Goal: Task Accomplishment & Management: Complete application form

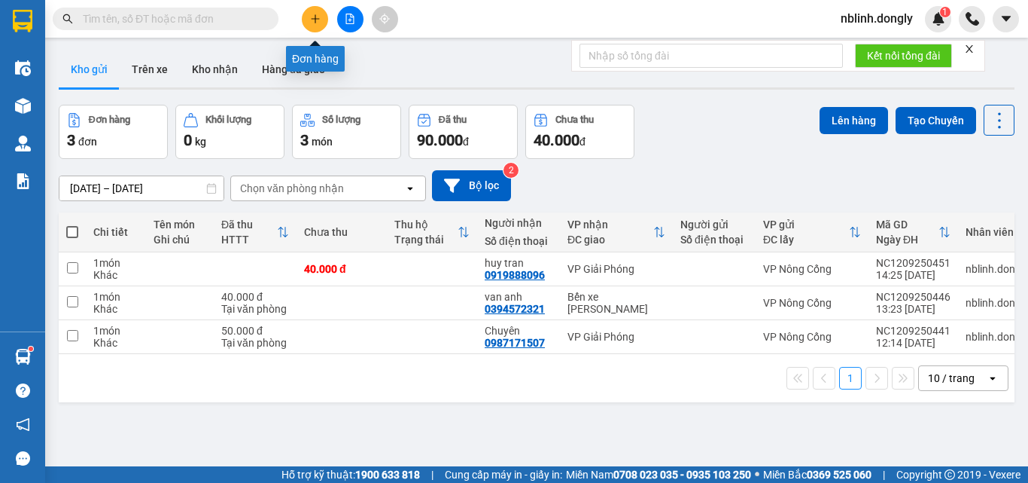
click at [312, 12] on button at bounding box center [315, 19] width 26 height 26
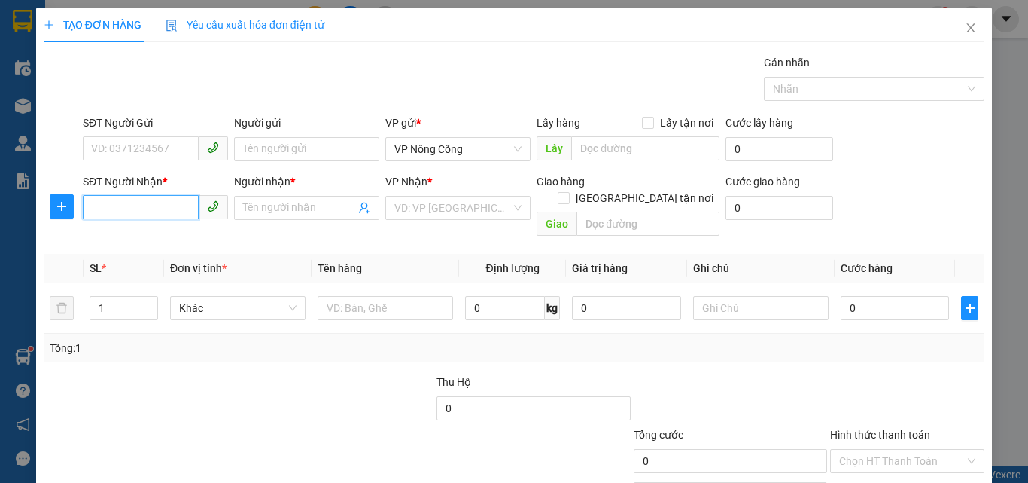
click at [159, 206] on input "SĐT Người Nhận *" at bounding box center [141, 207] width 116 height 24
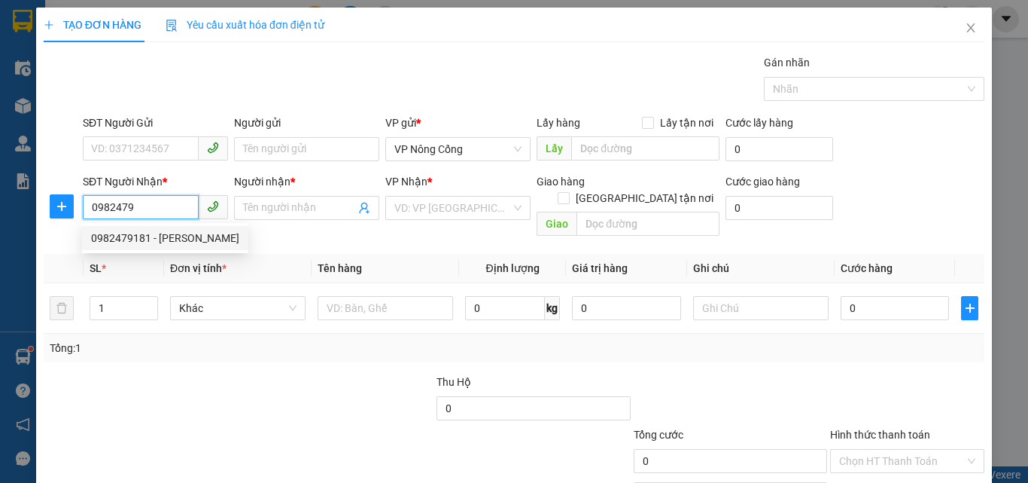
click at [158, 239] on div "0982479181 - [PERSON_NAME]" at bounding box center [165, 238] width 148 height 17
type input "0982479181"
type input "[PERSON_NAME]"
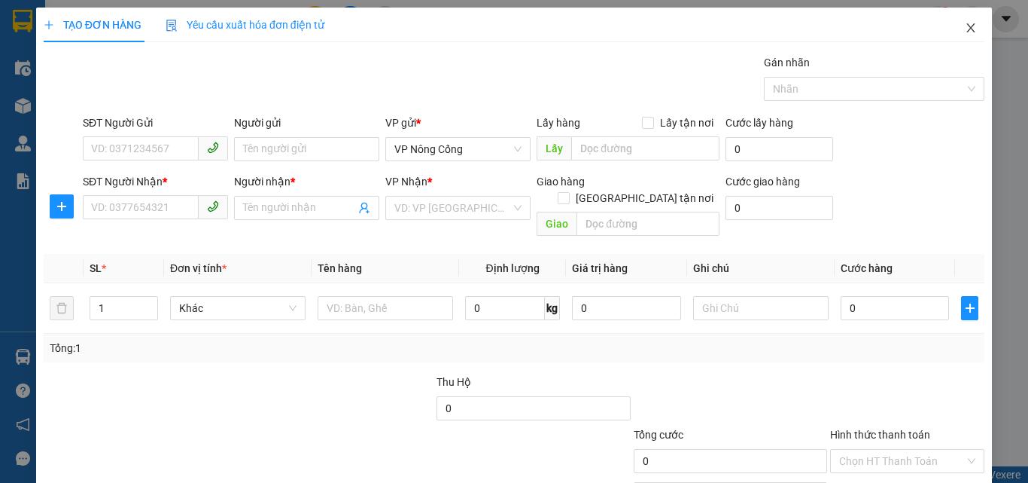
click at [957, 35] on span "Close" at bounding box center [971, 29] width 42 height 42
